Goal: Task Accomplishment & Management: Manage account settings

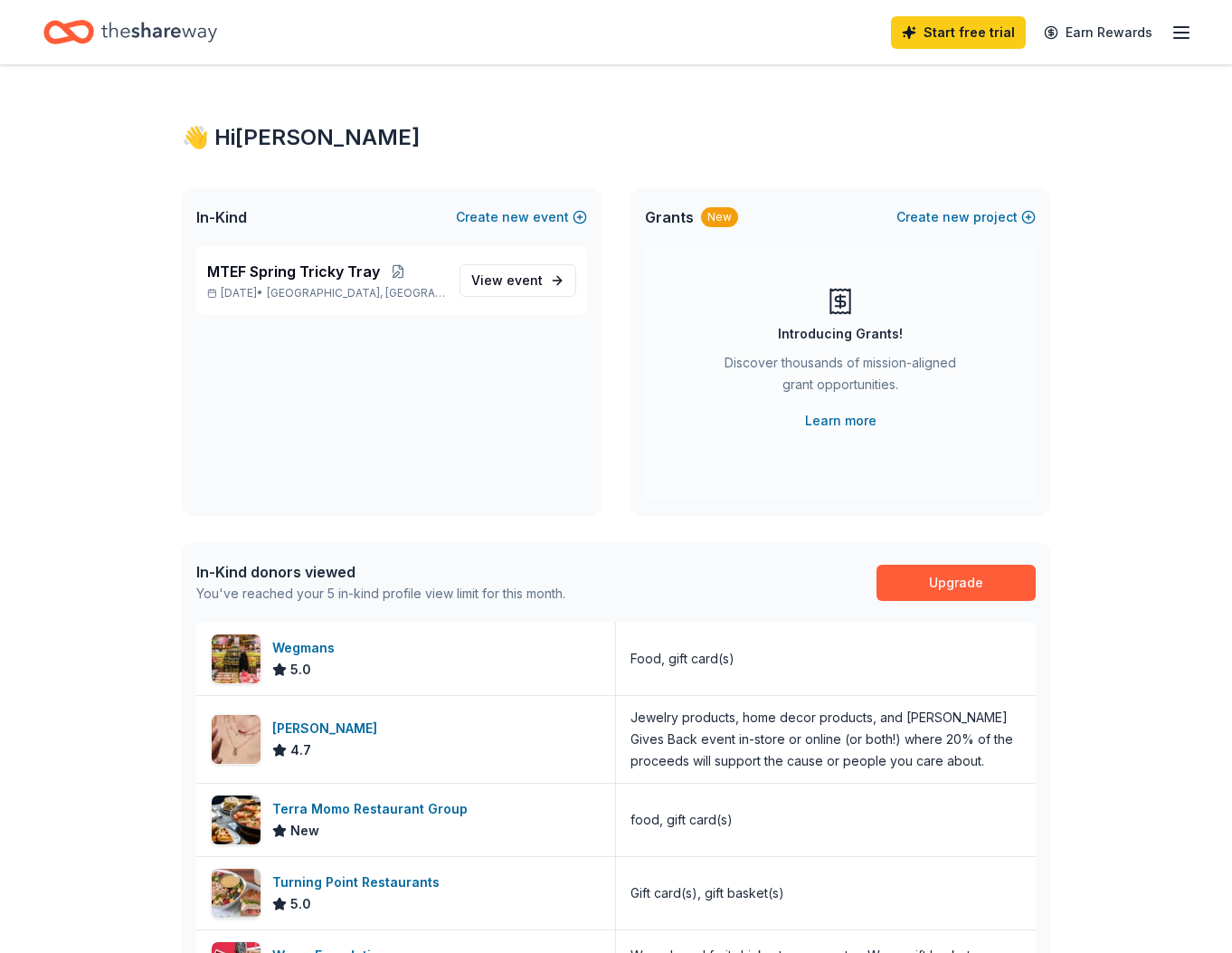
click at [1177, 28] on icon "button" at bounding box center [1181, 33] width 22 height 22
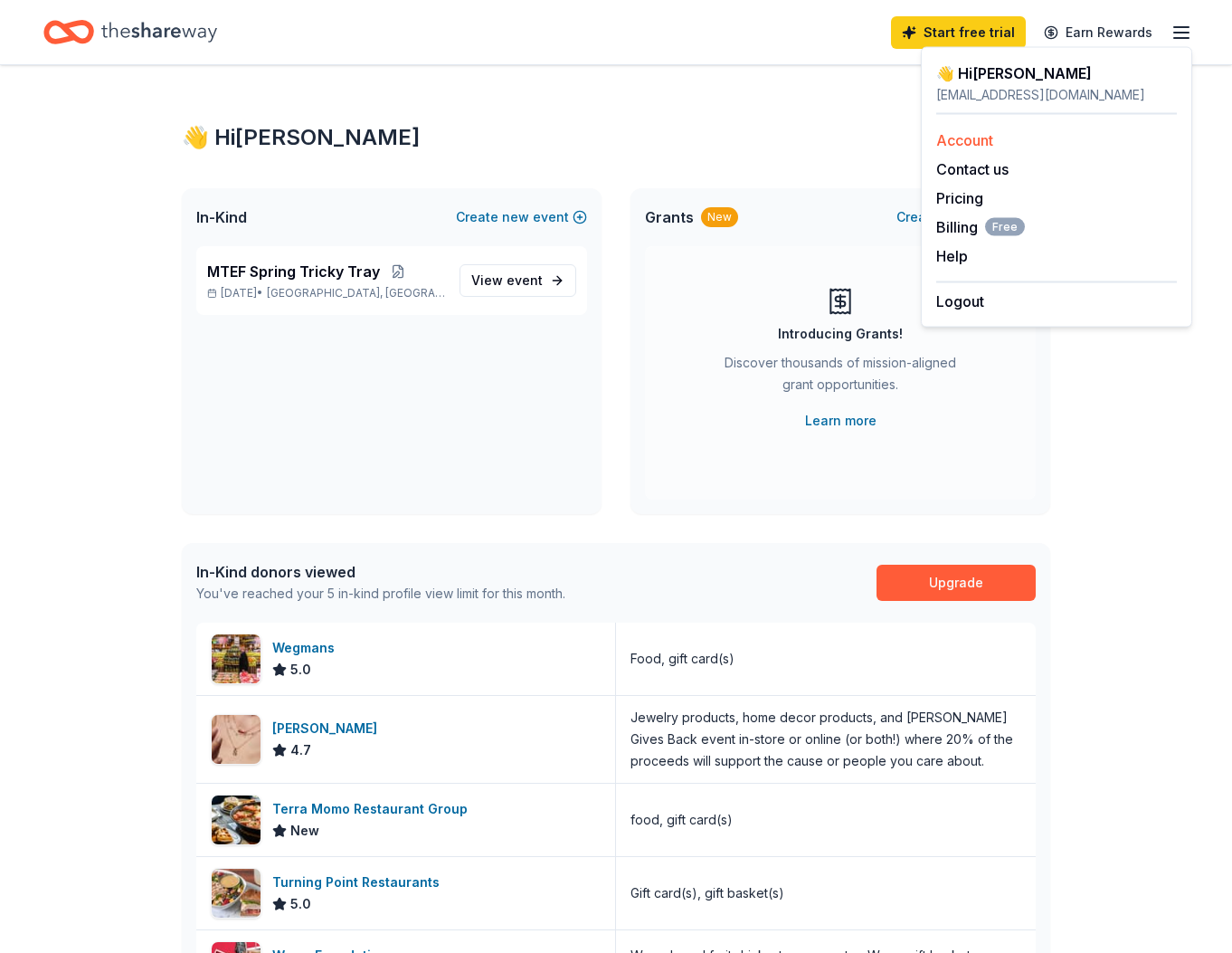
click at [974, 138] on link "Account" at bounding box center [964, 140] width 57 height 18
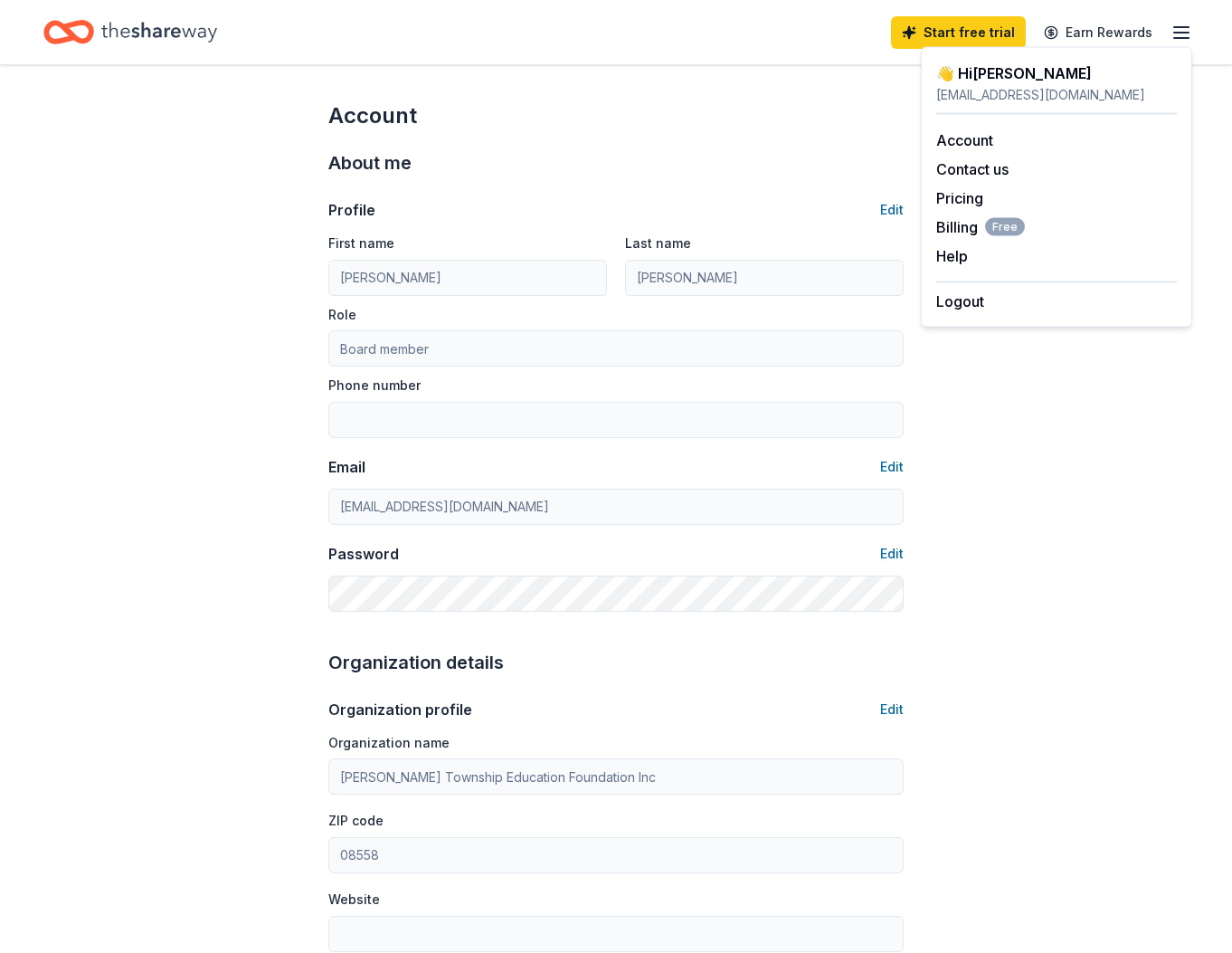
click at [754, 43] on div "Start free trial Earn Rewards" at bounding box center [616, 32] width 1146 height 43
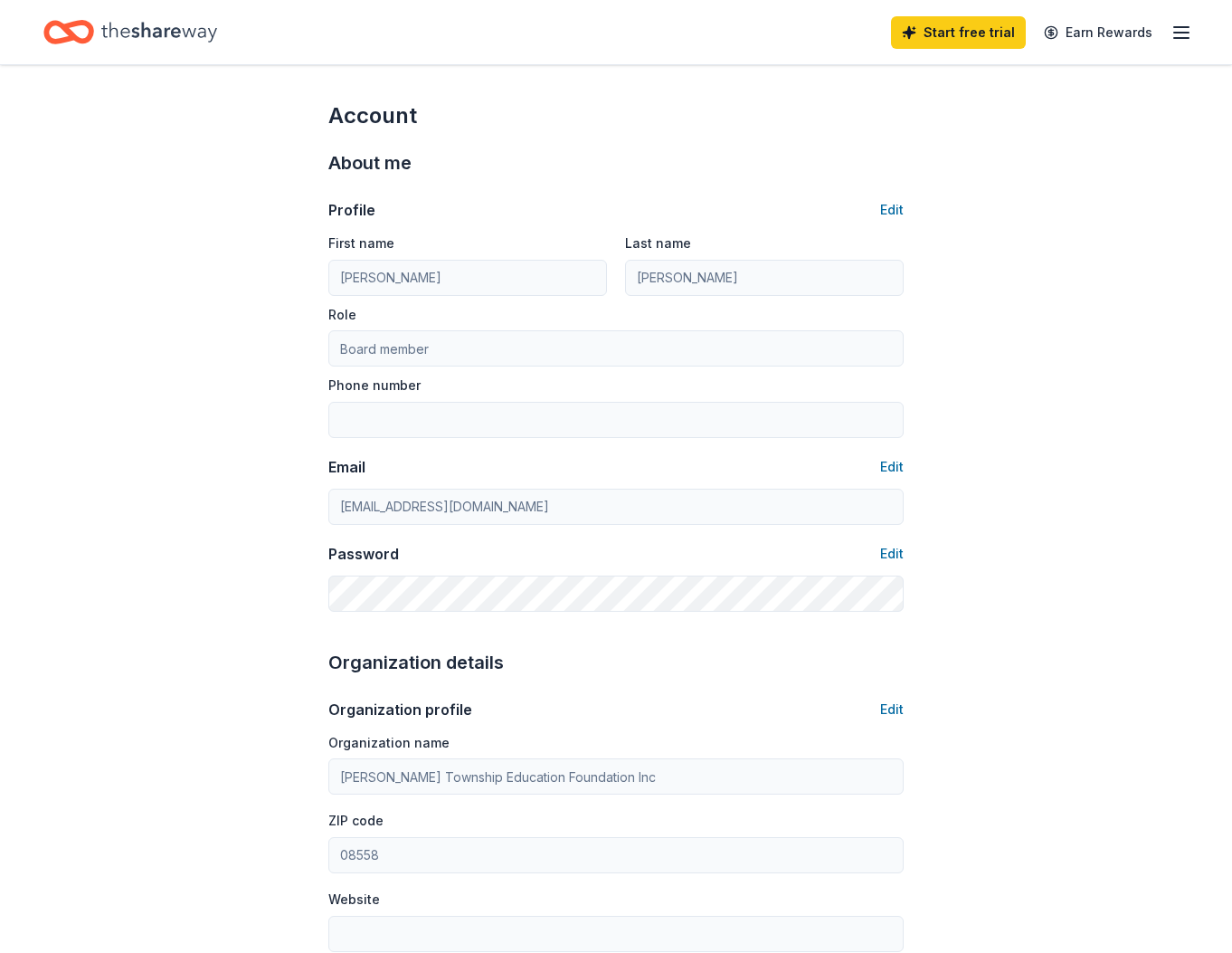
click at [1178, 30] on icon "button" at bounding box center [1181, 33] width 22 height 22
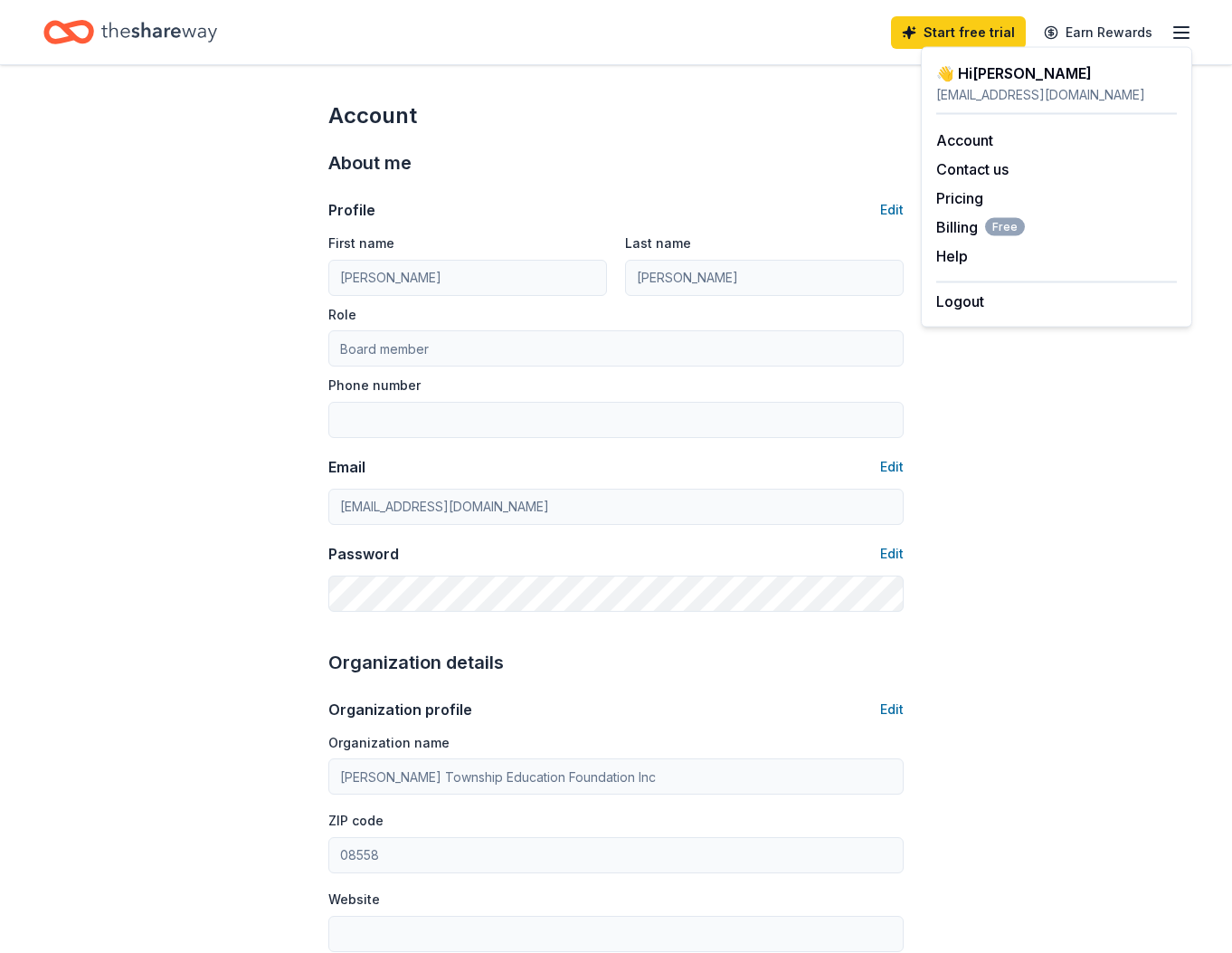
click at [464, 102] on div "Account" at bounding box center [616, 115] width 576 height 29
